Goal: Transaction & Acquisition: Purchase product/service

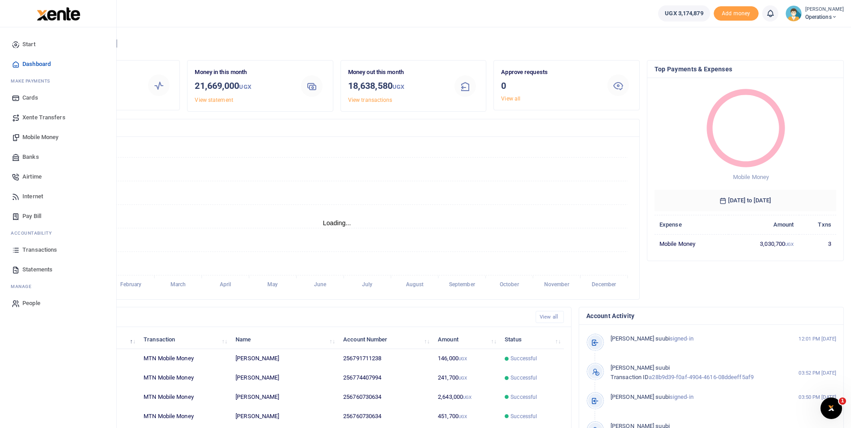
click at [39, 138] on span "Mobile Money" at bounding box center [40, 137] width 36 height 9
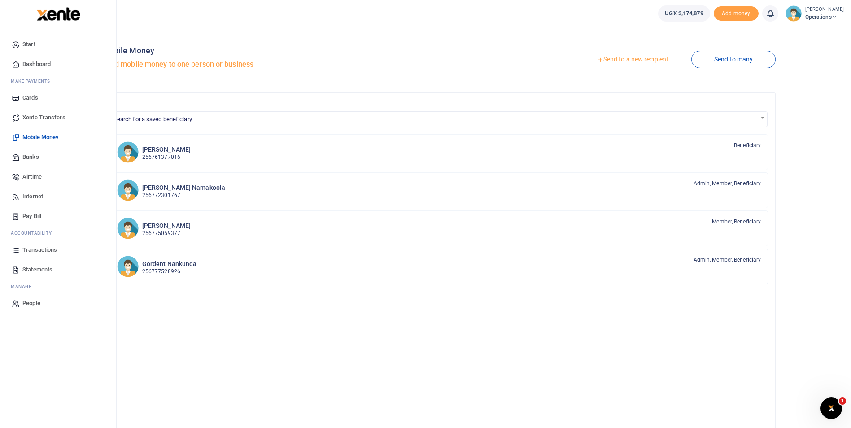
click at [21, 129] on link "Mobile Money" at bounding box center [58, 137] width 102 height 20
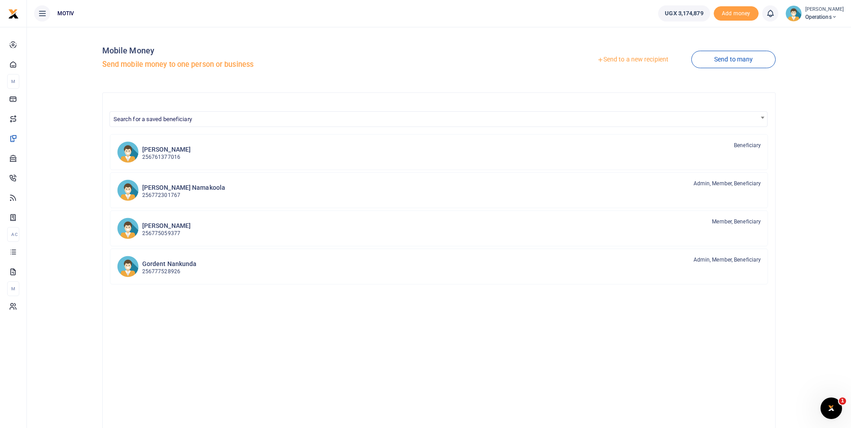
click at [628, 63] on link "Send to a new recipient" at bounding box center [632, 60] width 117 height 16
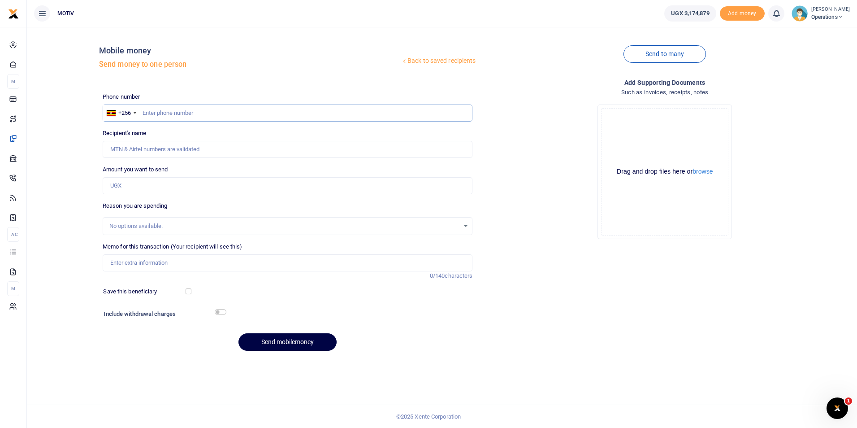
click at [180, 115] on input "text" at bounding box center [288, 112] width 370 height 17
type input "755511103"
click at [70, 195] on div "Back to saved recipients Mobile money Send money to one person Send to many Pho…" at bounding box center [441, 196] width 823 height 324
type input "Micheal Okwasi"
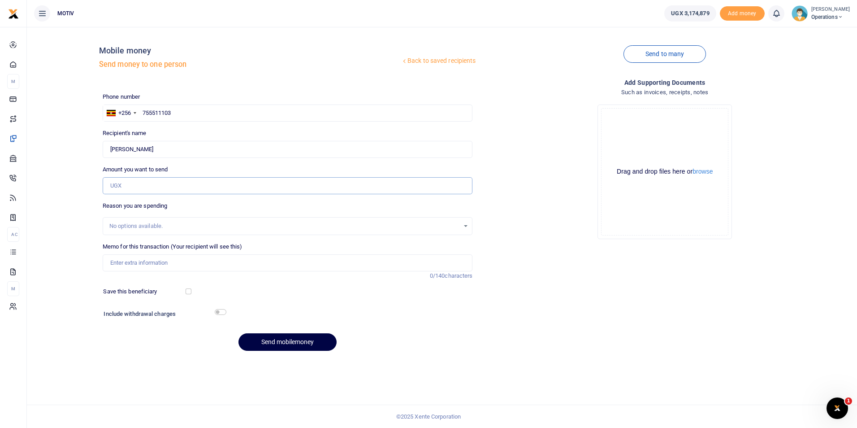
click at [141, 184] on input "Amount you want to send" at bounding box center [288, 185] width 370 height 17
type input "175,000"
click at [134, 259] on input "Memo for this transaction (Your recipient will see this)" at bounding box center [288, 262] width 370 height 17
paste input "KITY25PV0117"
type input "KITY25PV0117 Facilitation for UMA Trade show."
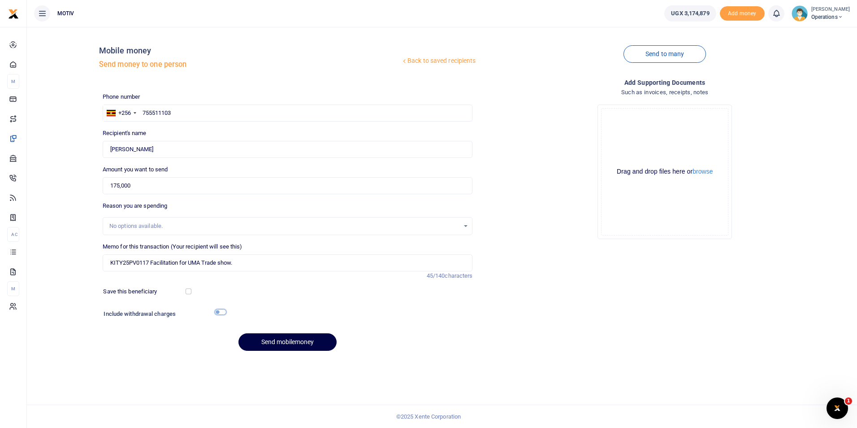
click at [223, 311] on input "checkbox" at bounding box center [221, 312] width 12 height 6
checkbox input "true"
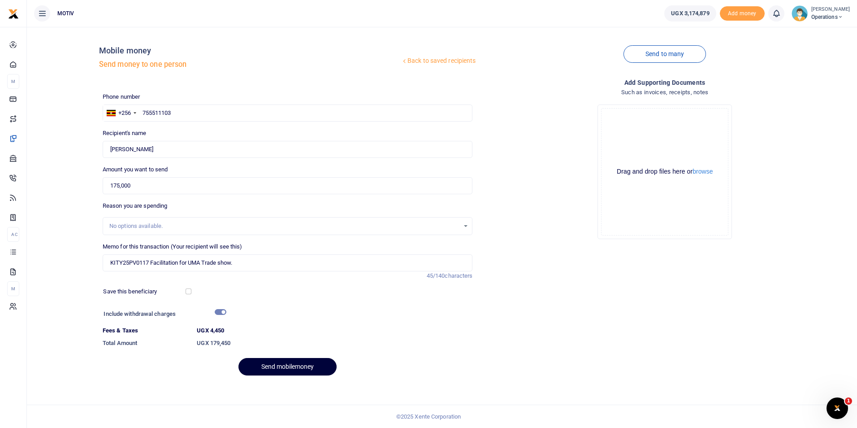
click at [270, 362] on button "Send mobilemoney" at bounding box center [288, 366] width 98 height 17
click at [123, 189] on input "175,000" at bounding box center [288, 185] width 370 height 17
click at [121, 188] on input "175,000" at bounding box center [288, 185] width 370 height 17
type input "175,000"
click at [237, 264] on input "KITY25PV0117 Facilitation for UMA Trade show." at bounding box center [288, 262] width 370 height 17
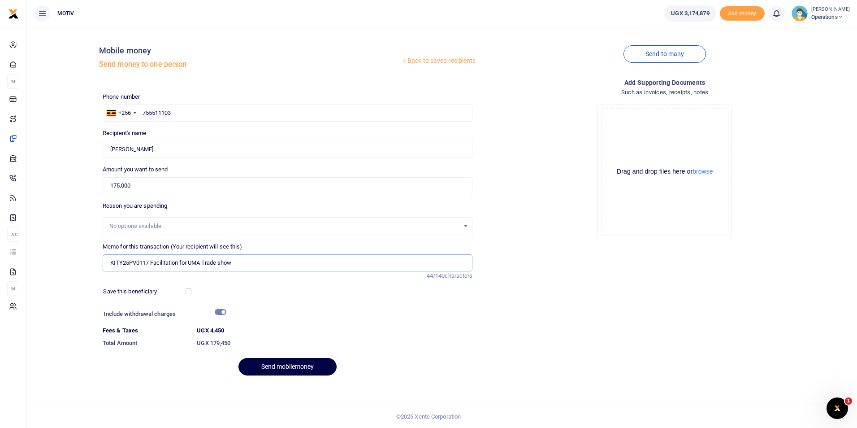
type input "KITY25PV0117 Facilitation for UMA Trade show"
click at [325, 311] on div at bounding box center [335, 315] width 219 height 14
click at [292, 365] on button "Send mobilemoney" at bounding box center [288, 366] width 98 height 17
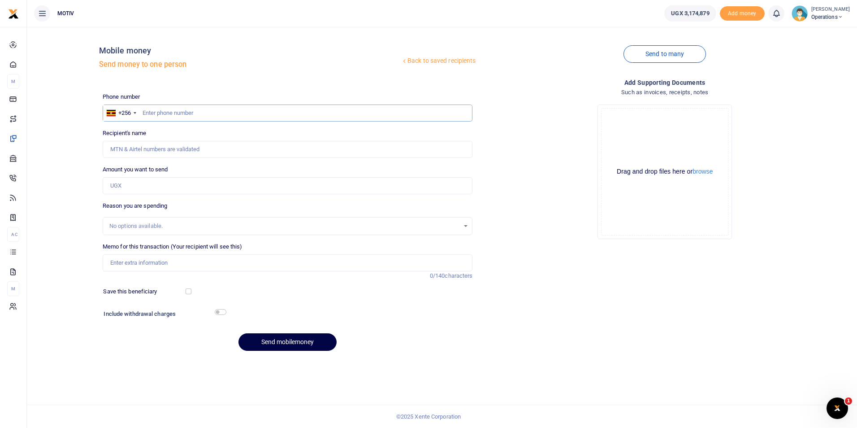
click at [169, 119] on input "text" at bounding box center [288, 112] width 370 height 17
type input "0759939535"
click at [74, 175] on div "Back to saved recipients Mobile money Send money to one person Send to many Pho…" at bounding box center [441, 196] width 823 height 324
type input "Simon Okia"
